Goal: Task Accomplishment & Management: Complete application form

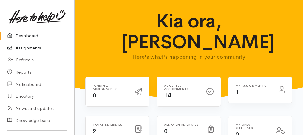
click at [31, 47] on link "Assignments" at bounding box center [37, 48] width 74 height 12
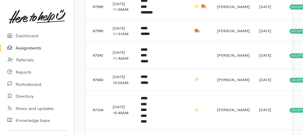
scroll to position [318, 0]
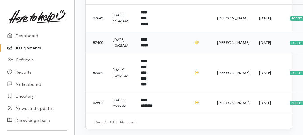
click at [152, 53] on td "**********" at bounding box center [147, 42] width 22 height 21
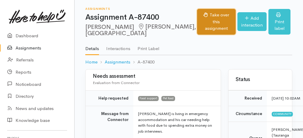
click at [213, 21] on button "Take over this assignment" at bounding box center [216, 22] width 39 height 26
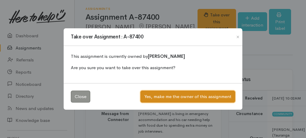
click at [193, 95] on button "Yes, make me the owner of this assignment" at bounding box center [187, 97] width 95 height 12
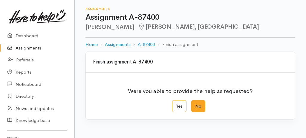
click at [195, 104] on label "No" at bounding box center [198, 106] width 14 height 12
click at [195, 104] on input "No" at bounding box center [193, 102] width 4 height 4
radio input "true"
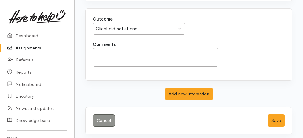
scroll to position [119, 0]
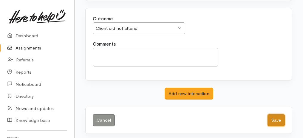
click at [274, 115] on button "Save" at bounding box center [276, 120] width 17 height 12
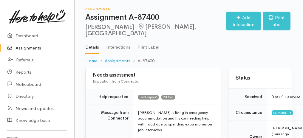
click at [26, 49] on link "Assignments" at bounding box center [37, 48] width 74 height 12
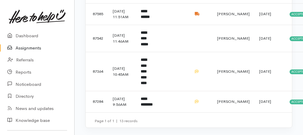
scroll to position [299, 0]
click at [147, 85] on b "**********" at bounding box center [144, 71] width 6 height 27
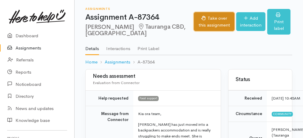
click at [210, 22] on button "Take over this assignment" at bounding box center [214, 21] width 41 height 19
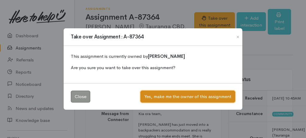
click at [210, 99] on button "Yes, make me the owner of this assignment" at bounding box center [187, 97] width 95 height 12
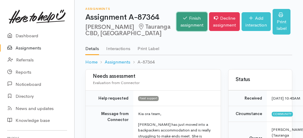
click at [193, 24] on link "Finish assignment" at bounding box center [192, 21] width 31 height 19
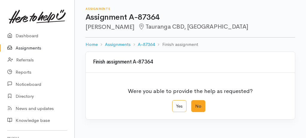
click at [197, 104] on label "No" at bounding box center [198, 106] width 14 height 12
click at [195, 104] on input "No" at bounding box center [193, 102] width 4 height 4
radio input "true"
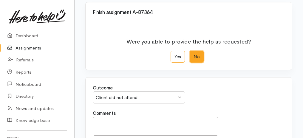
scroll to position [99, 0]
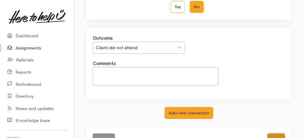
click at [275, 134] on button "Save" at bounding box center [276, 140] width 17 height 12
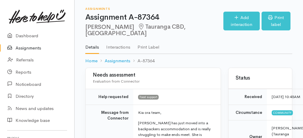
click at [24, 50] on link "Assignments" at bounding box center [37, 48] width 74 height 12
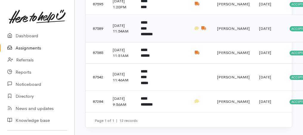
scroll to position [291, 0]
click at [149, 99] on b "**********" at bounding box center [147, 102] width 12 height 10
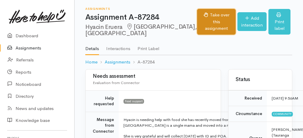
click at [213, 19] on button "Take over this assignment" at bounding box center [216, 22] width 39 height 26
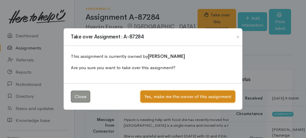
click at [185, 96] on button "Yes, make me the owner of this assignment" at bounding box center [187, 97] width 95 height 12
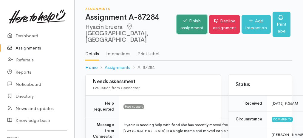
click at [183, 22] on link "Finish assignment" at bounding box center [192, 24] width 31 height 19
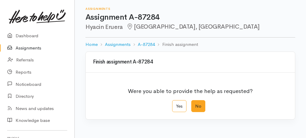
click at [198, 105] on label "No" at bounding box center [198, 106] width 14 height 12
click at [195, 104] on input "No" at bounding box center [193, 102] width 4 height 4
radio input "true"
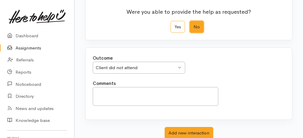
scroll to position [119, 0]
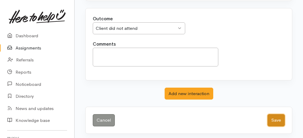
click at [276, 117] on button "Save" at bounding box center [276, 120] width 17 height 12
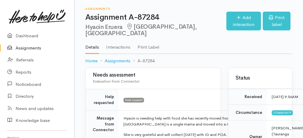
click at [27, 49] on link "Assignments" at bounding box center [37, 48] width 74 height 12
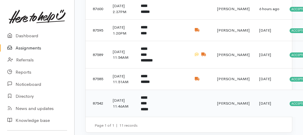
scroll to position [204, 0]
